Goal: Transaction & Acquisition: Purchase product/service

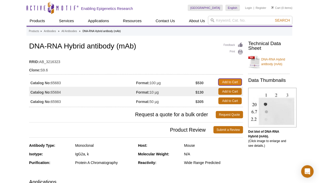
click at [228, 80] on link "Add to Cart" at bounding box center [230, 82] width 23 height 7
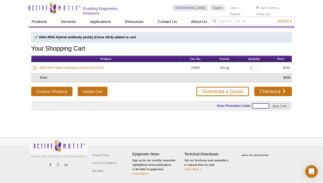
click at [260, 104] on input "text" at bounding box center [260, 105] width 17 height 5
type input "summer2025"
click at [270, 103] on input "Apply Code" at bounding box center [279, 105] width 19 height 5
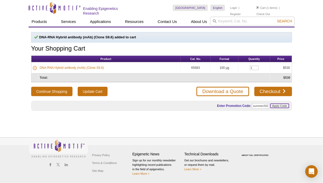
click at [282, 103] on input "Apply Code" at bounding box center [279, 105] width 19 height 5
click at [255, 66] on input "1" at bounding box center [254, 68] width 9 height 4
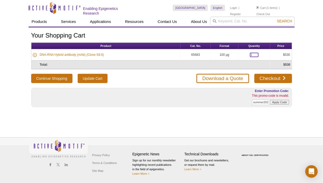
click at [253, 53] on input "1" at bounding box center [254, 55] width 9 height 4
type input "3"
click at [31, 74] on button "Continue Shopping" at bounding box center [51, 78] width 41 height 9
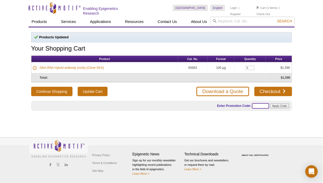
click at [260, 103] on input "text" at bounding box center [260, 105] width 17 height 5
paste input "SUMMER2025"
type input "SUMMER2025"
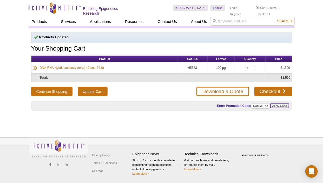
click at [279, 104] on input "Apply Code" at bounding box center [279, 105] width 19 height 5
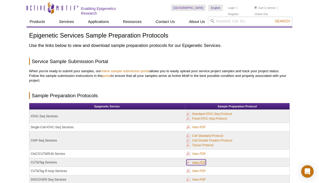
click at [198, 160] on link "View PDF" at bounding box center [197, 162] width 20 height 6
